Goal: Transaction & Acquisition: Obtain resource

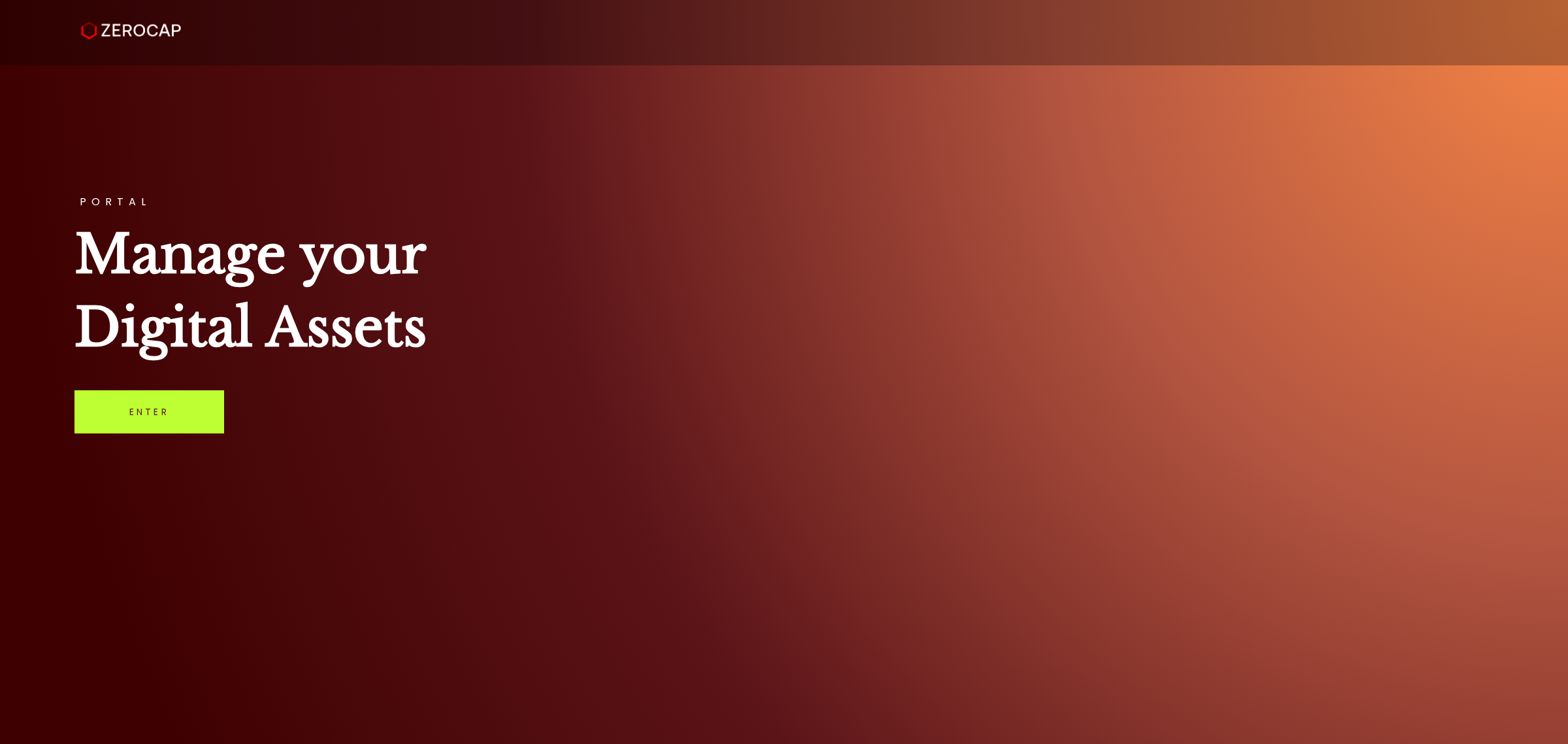
click at [143, 416] on link "Enter" at bounding box center [150, 412] width 150 height 43
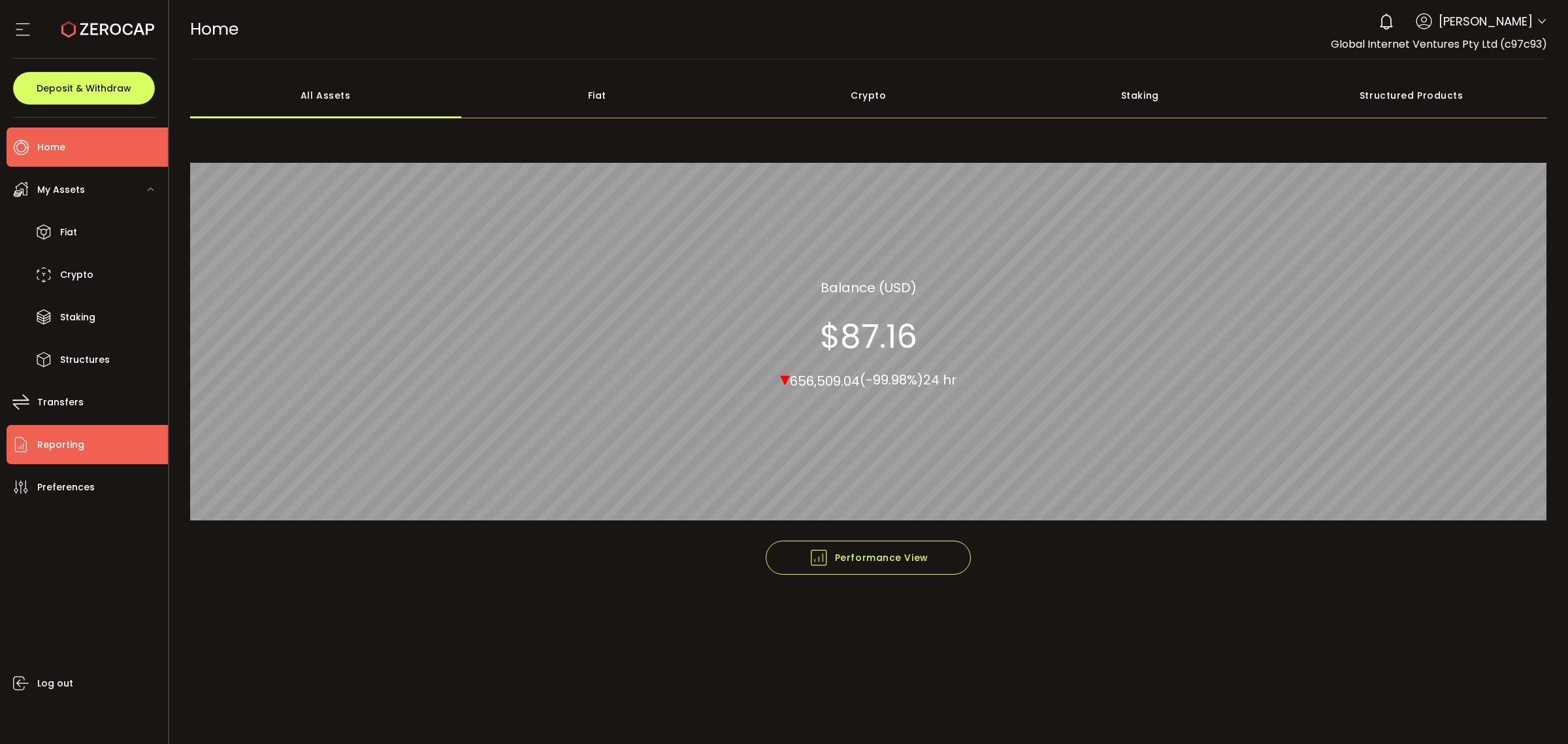
click at [99, 439] on li "Reporting" at bounding box center [87, 445] width 161 height 39
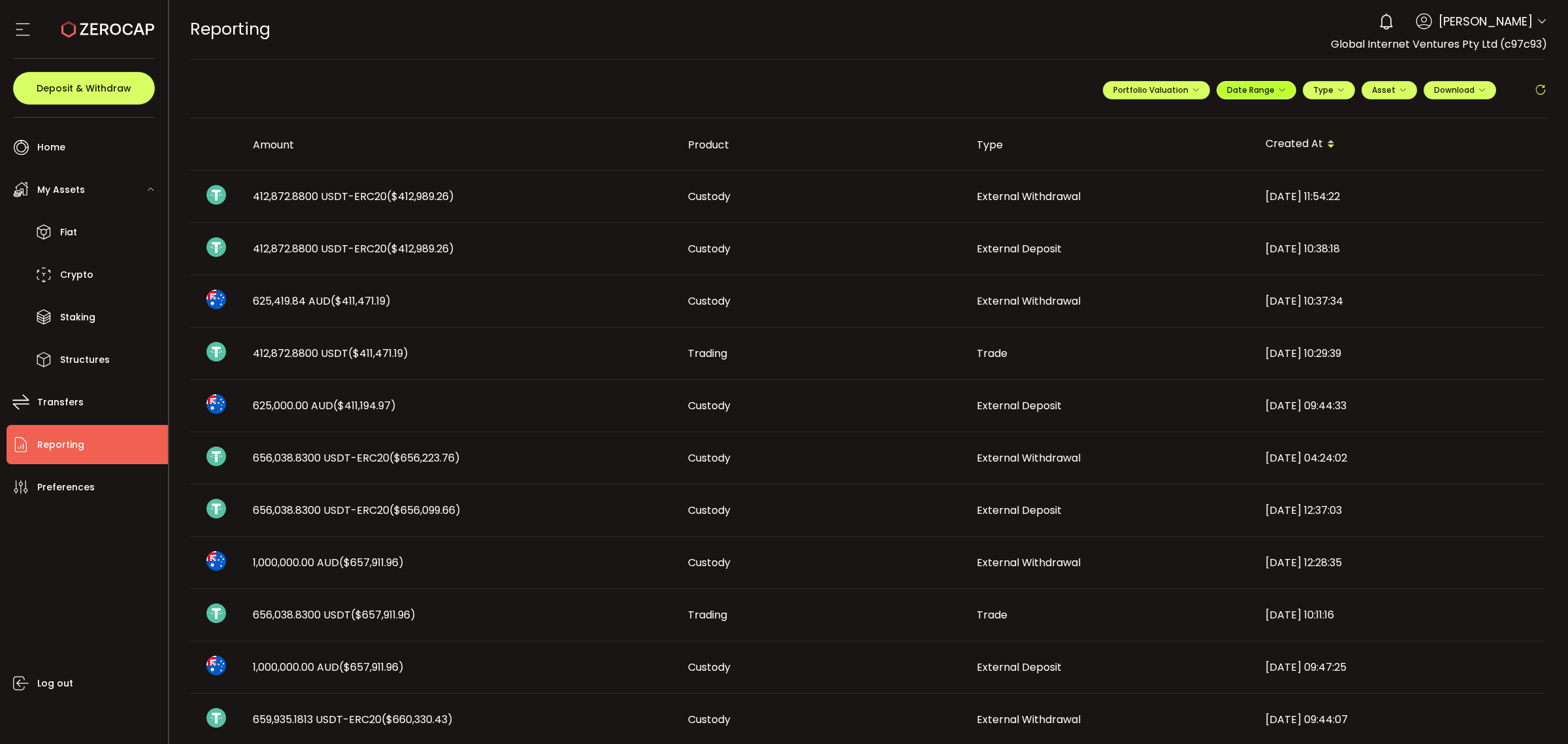
click at [1242, 92] on span "Date Range" at bounding box center [1257, 90] width 59 height 11
click at [1164, 116] on icon at bounding box center [1171, 117] width 16 height 13
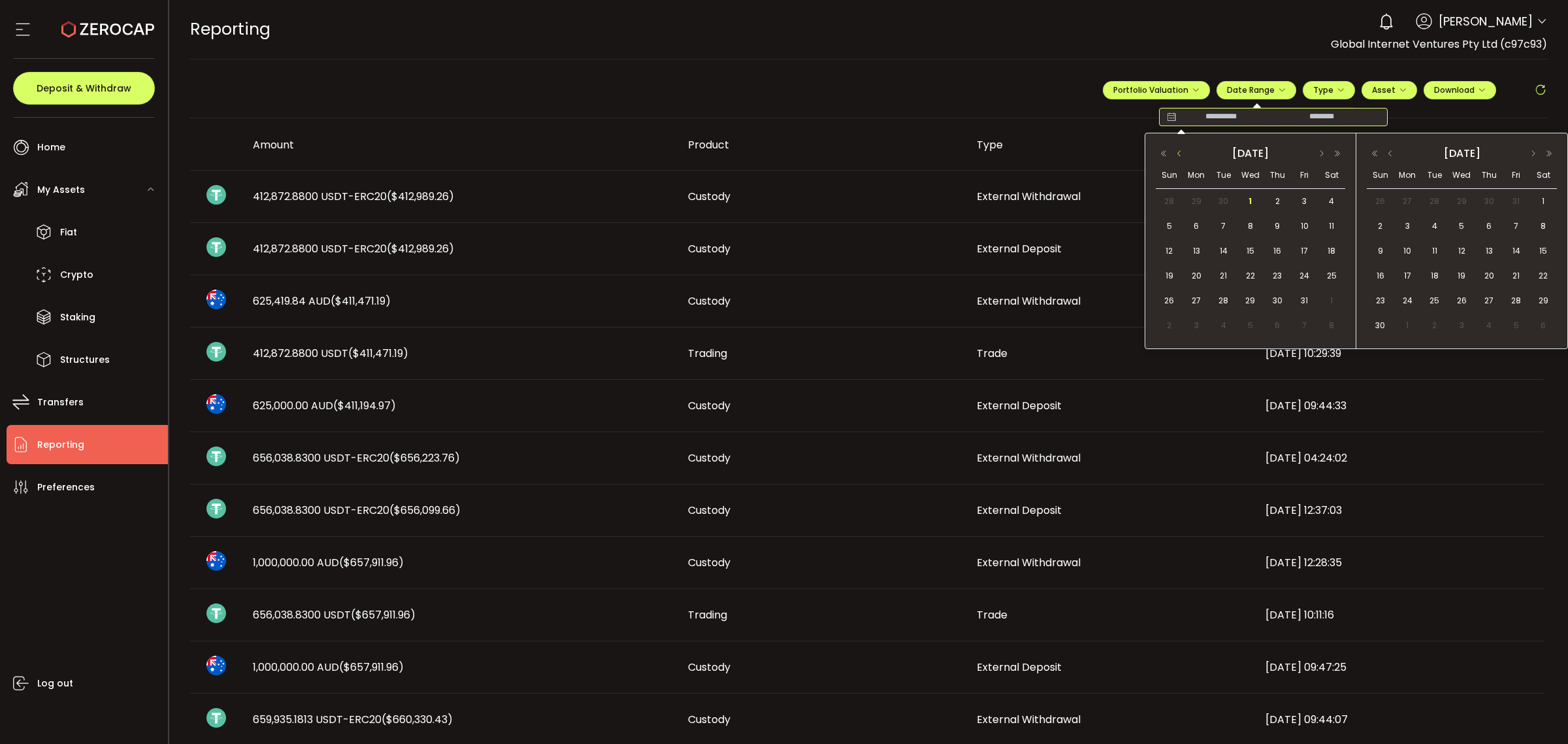
click at [1177, 149] on button "button" at bounding box center [1179, 153] width 15 height 9
click at [1308, 201] on span "1" at bounding box center [1305, 201] width 15 height 15
click at [1390, 150] on button "button" at bounding box center [1390, 153] width 15 height 9
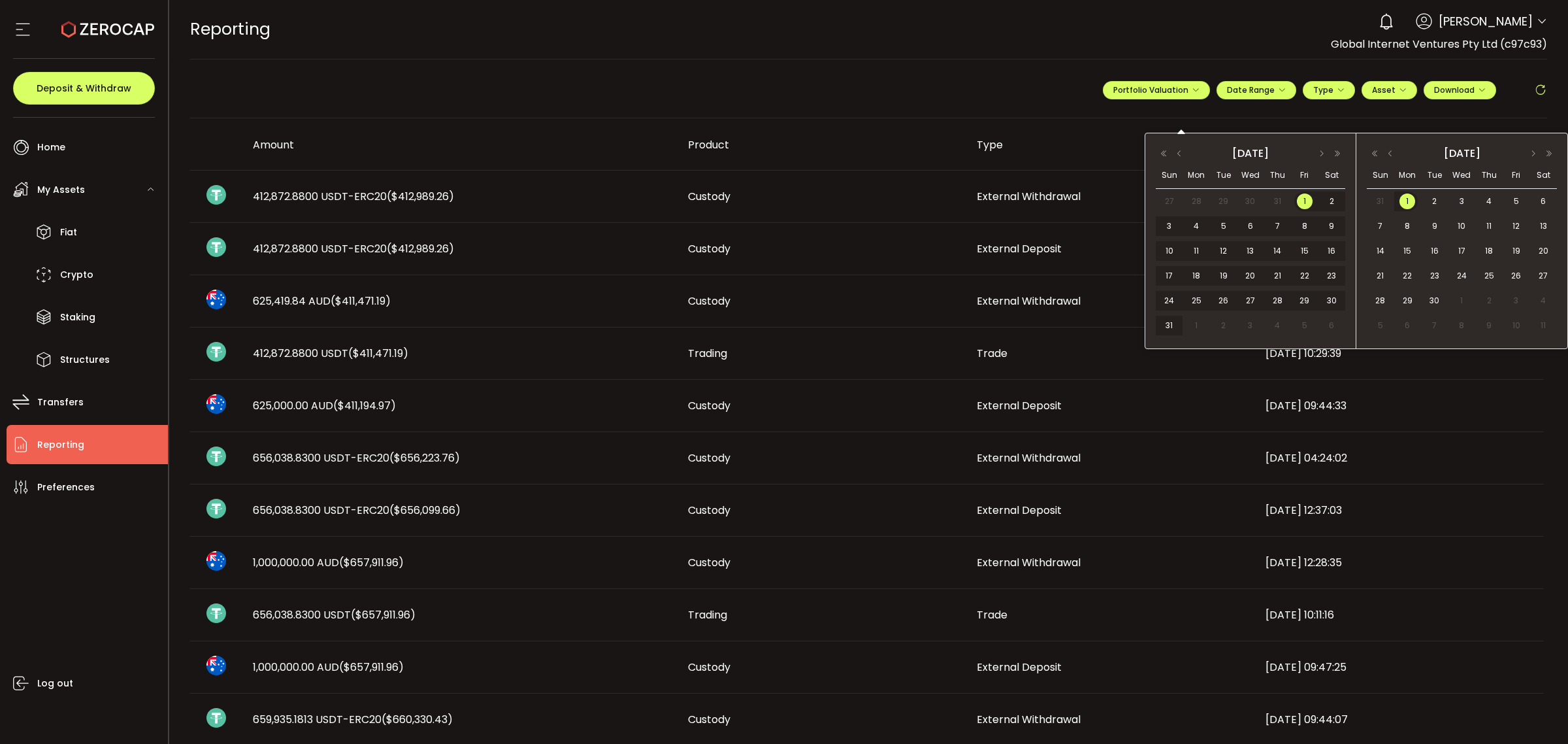
click at [1404, 204] on span "1" at bounding box center [1407, 201] width 15 height 15
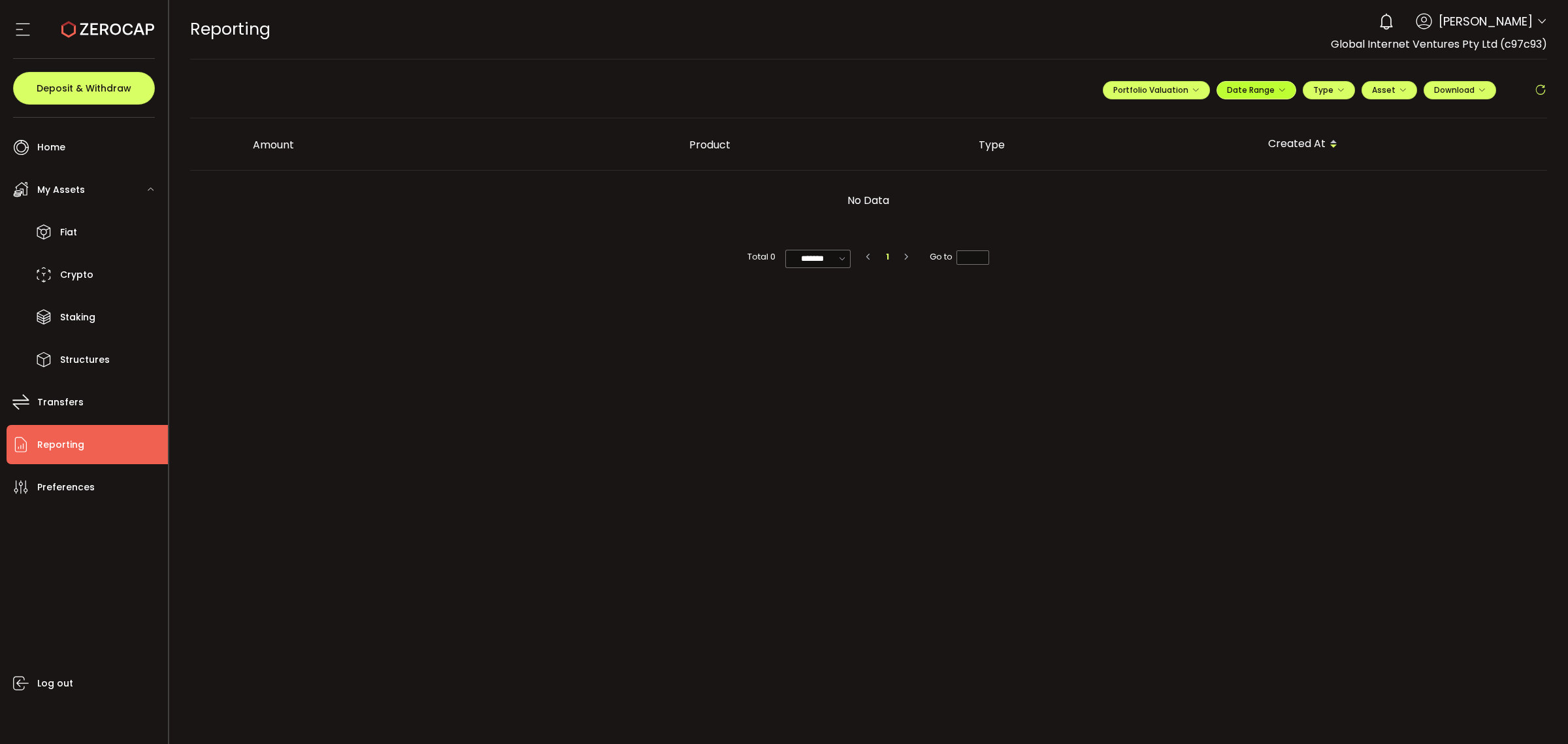
click at [1252, 93] on span "Date Range" at bounding box center [1257, 90] width 59 height 11
click at [1470, 86] on span "Download" at bounding box center [1460, 90] width 52 height 11
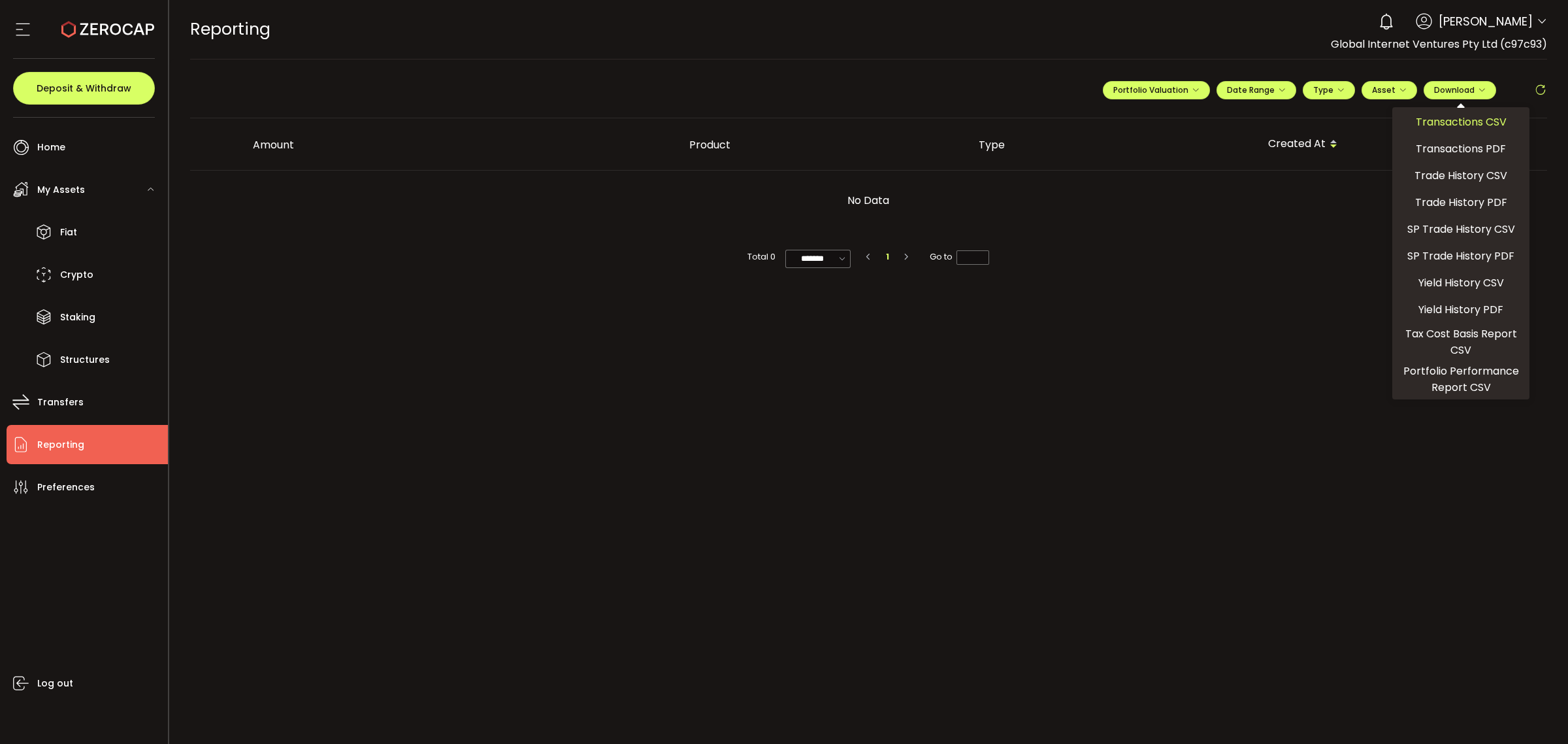
click at [1471, 121] on span "Transactions CSV" at bounding box center [1462, 122] width 91 height 16
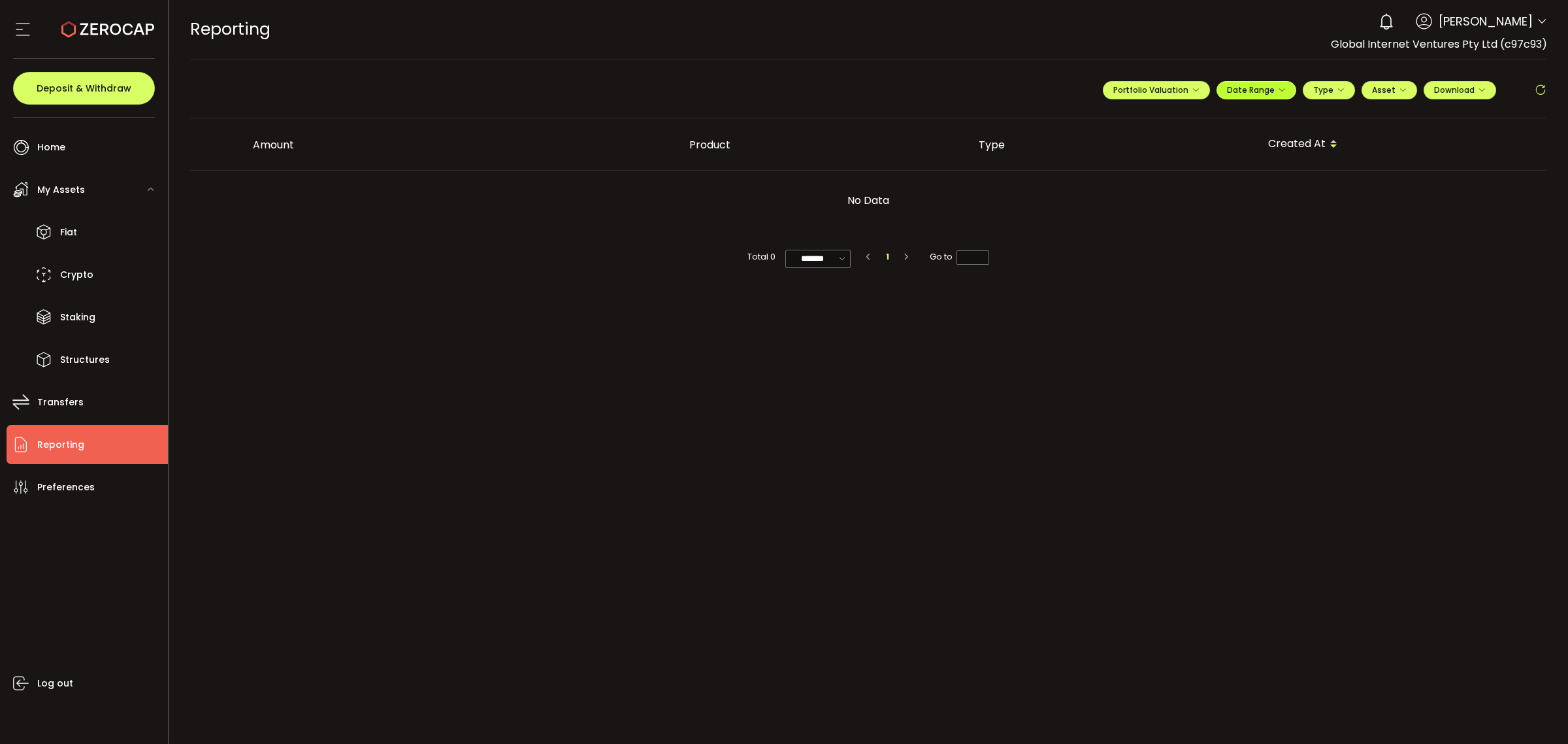
click at [1252, 81] on button "Date Range" at bounding box center [1257, 90] width 80 height 18
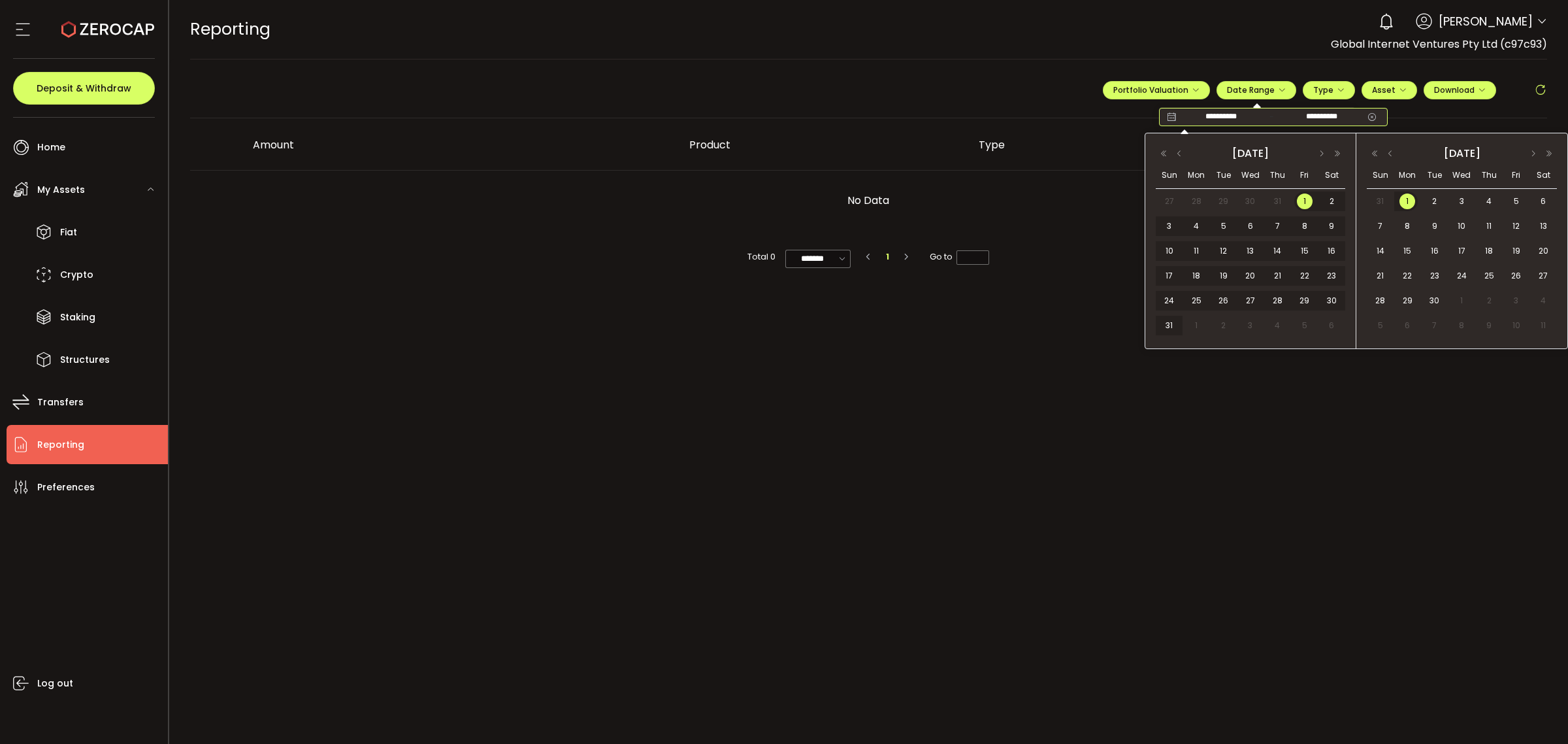
click at [1218, 113] on input "**********" at bounding box center [1221, 117] width 84 height 13
click at [1531, 152] on button "button" at bounding box center [1534, 153] width 15 height 9
click at [1389, 155] on button "button" at bounding box center [1390, 153] width 15 height 9
click at [1408, 194] on span "1" at bounding box center [1407, 201] width 15 height 15
click at [1536, 150] on button "button" at bounding box center [1534, 153] width 15 height 9
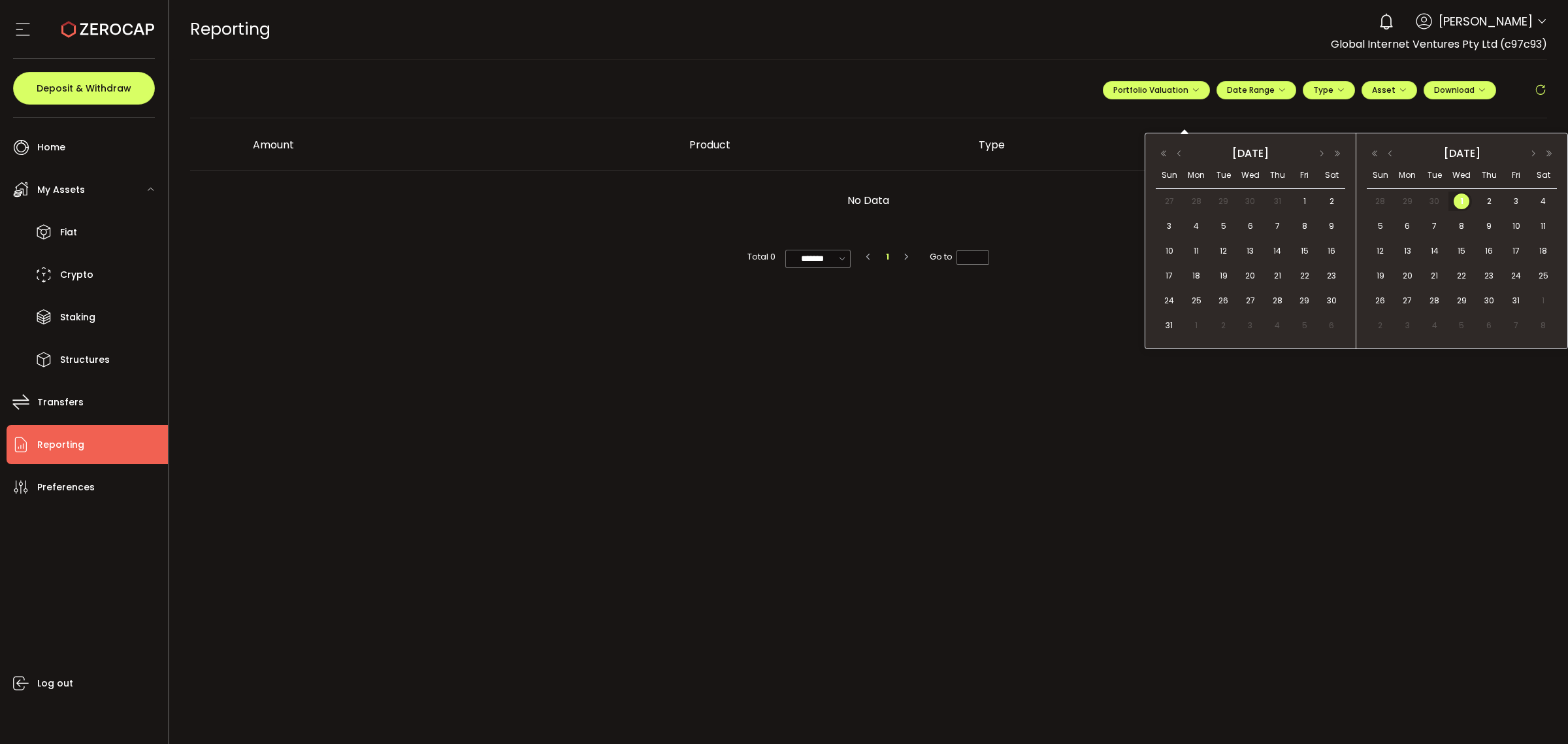
click at [1465, 197] on span "1" at bounding box center [1462, 201] width 15 height 15
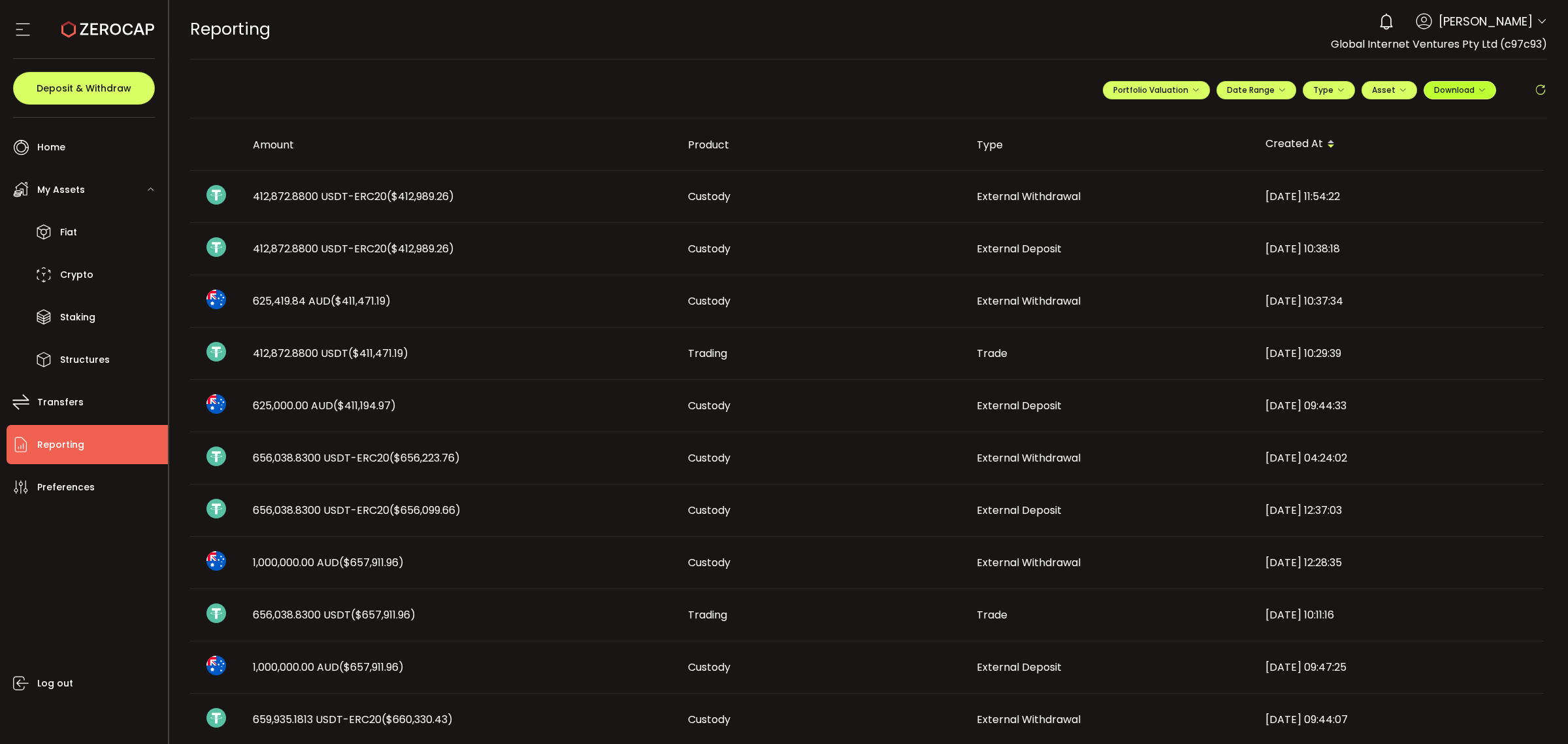
click at [1459, 90] on span "Download" at bounding box center [1460, 90] width 52 height 11
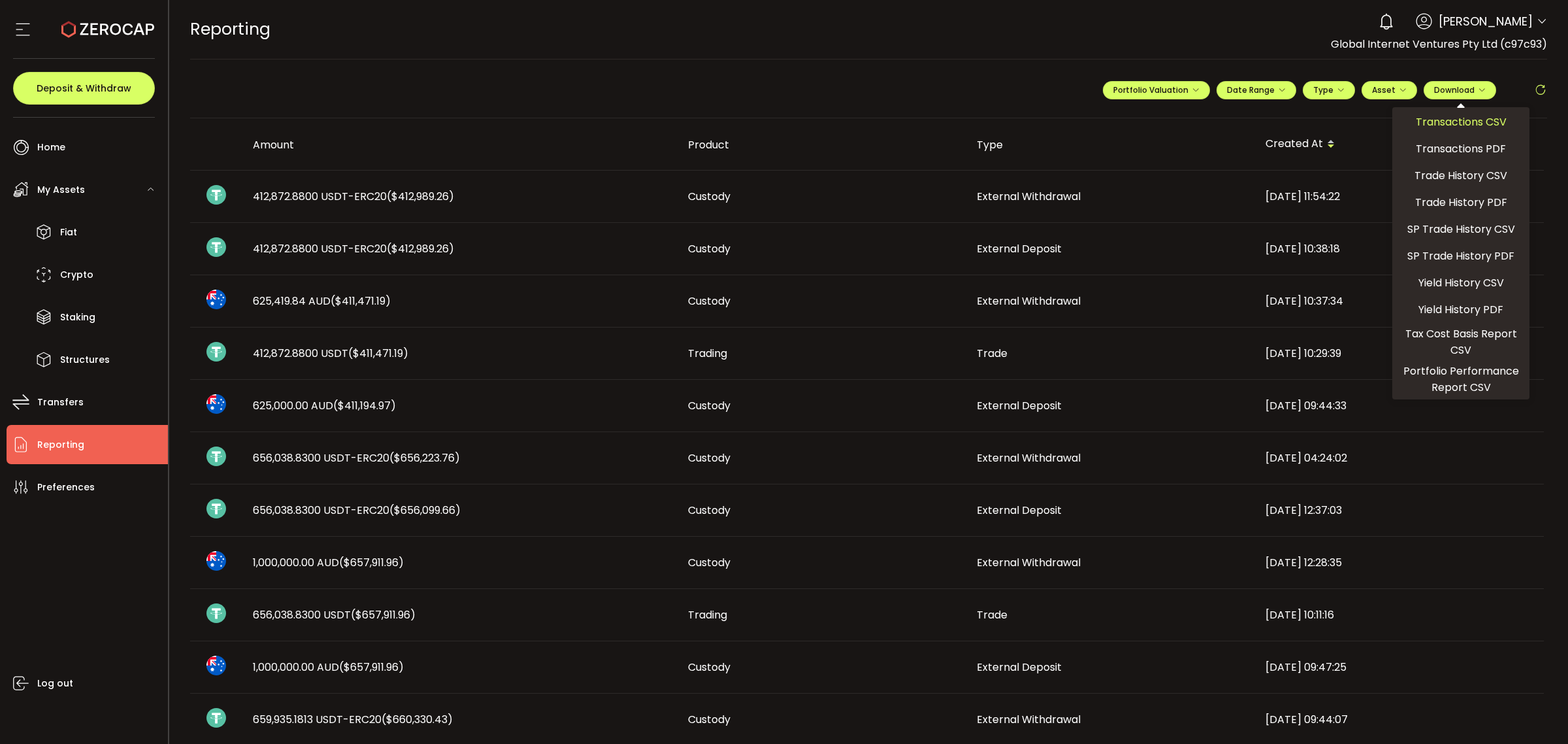
click at [1456, 118] on span "Transactions CSV" at bounding box center [1462, 122] width 91 height 16
